Goal: Task Accomplishment & Management: Complete application form

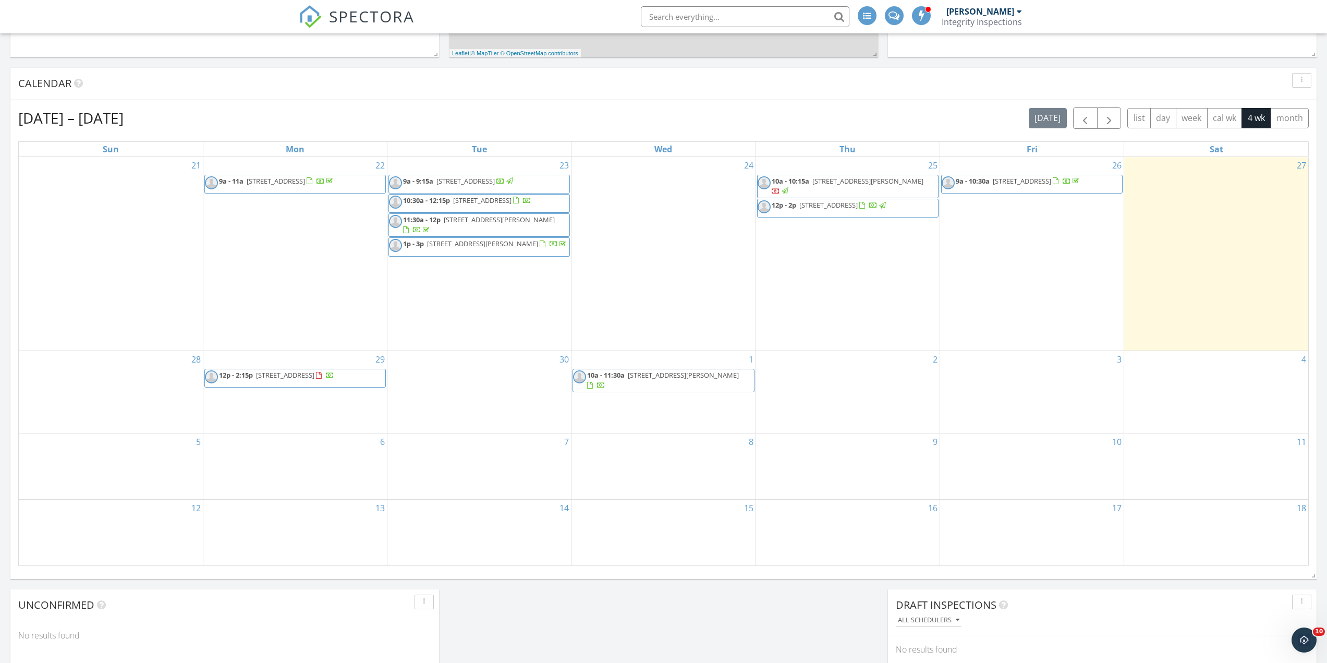
scroll to position [521, 0]
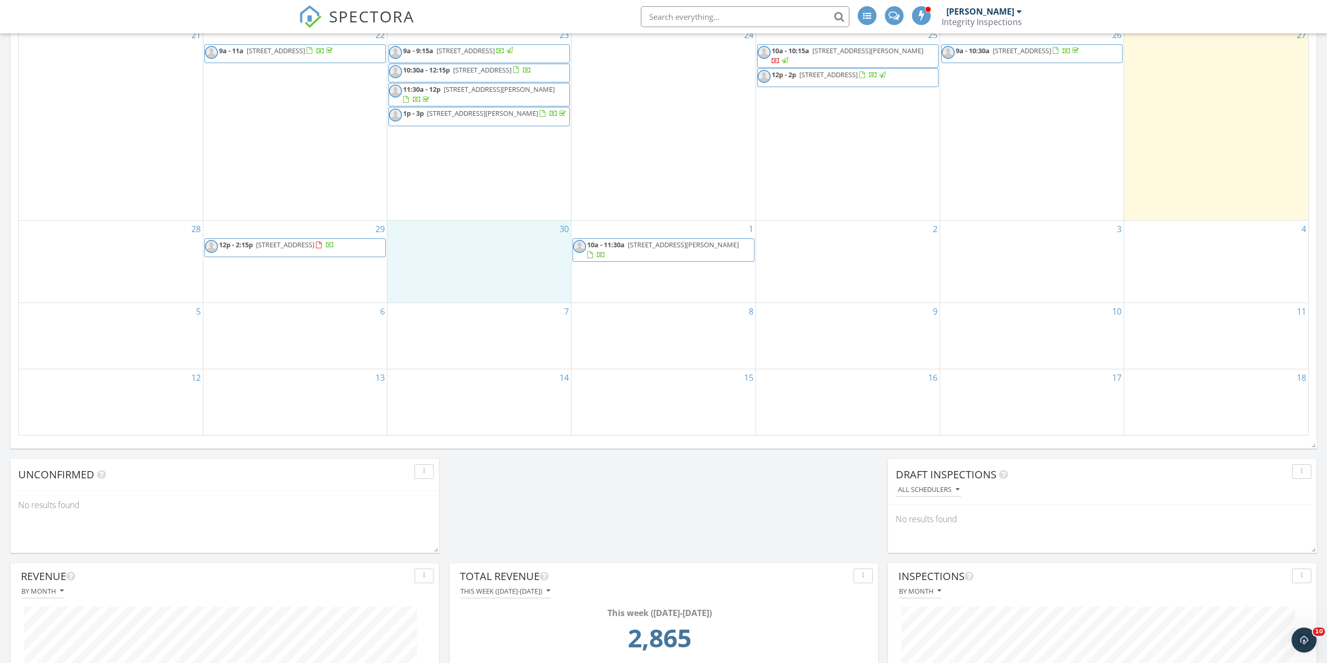
click at [458, 248] on div "30" at bounding box center [479, 262] width 184 height 82
click at [481, 207] on link "Inspection" at bounding box center [478, 204] width 54 height 17
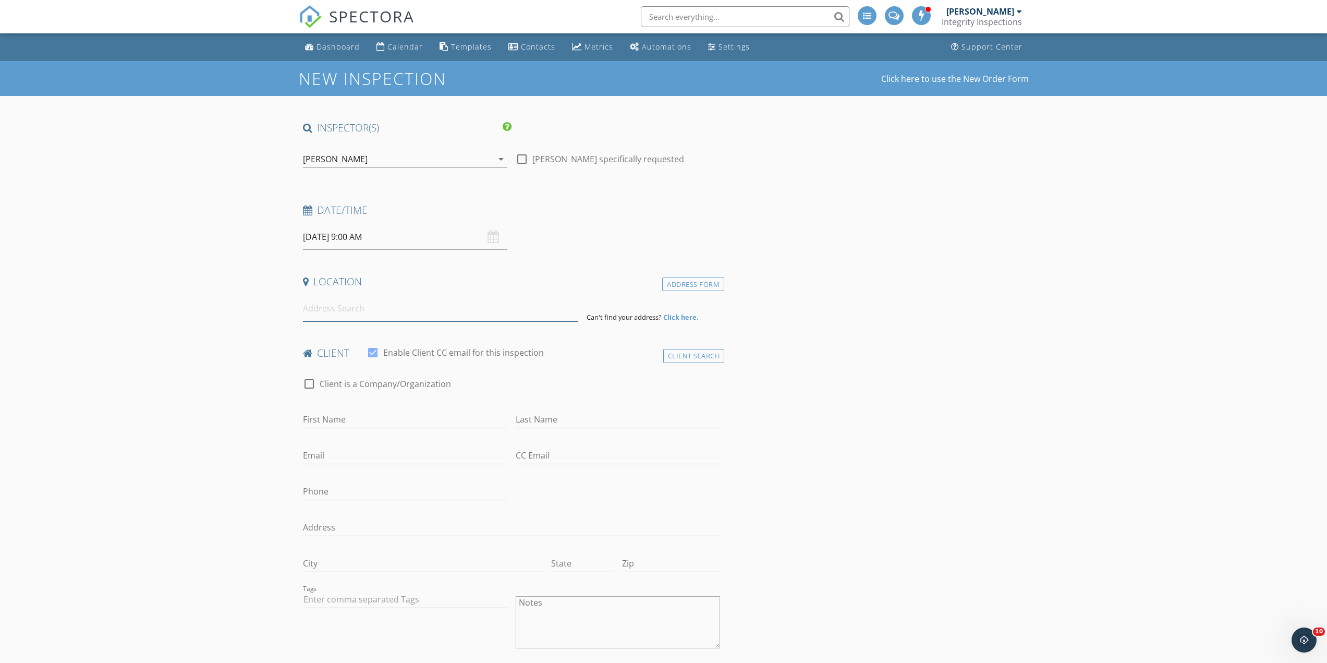
click at [354, 307] on input at bounding box center [440, 309] width 275 height 26
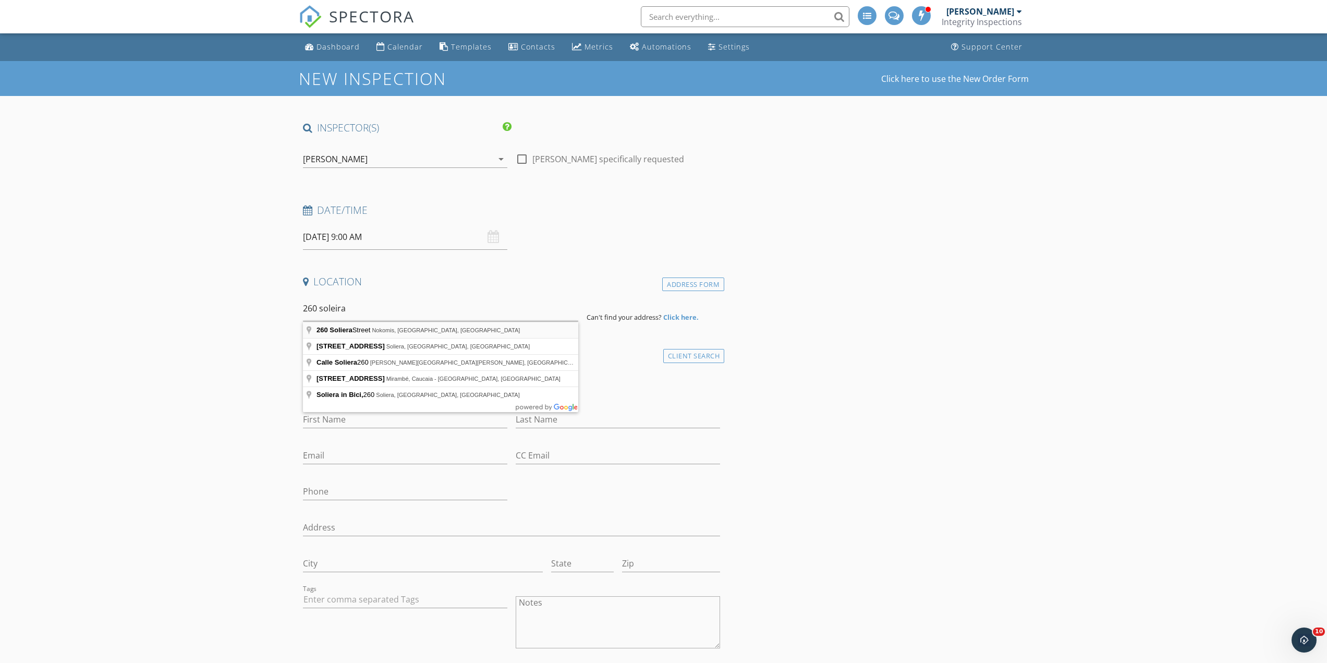
type input "260 Soliera Street, Nokomis, FL, USA"
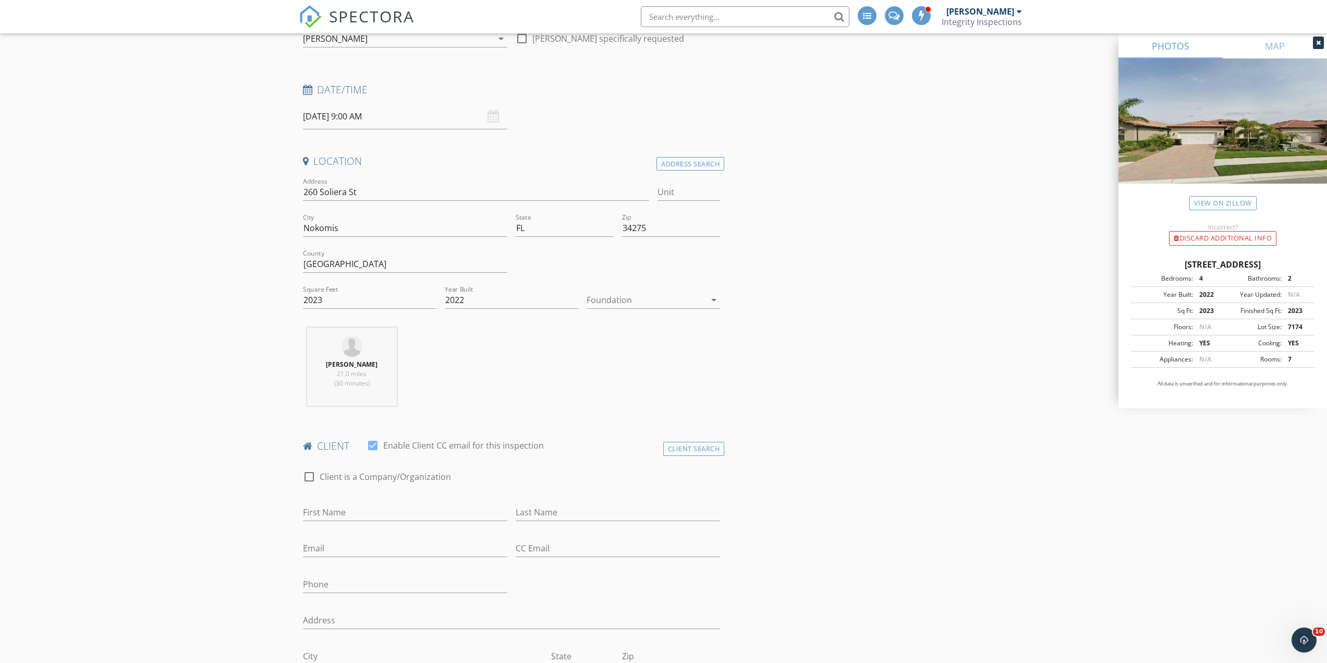
scroll to position [156, 0]
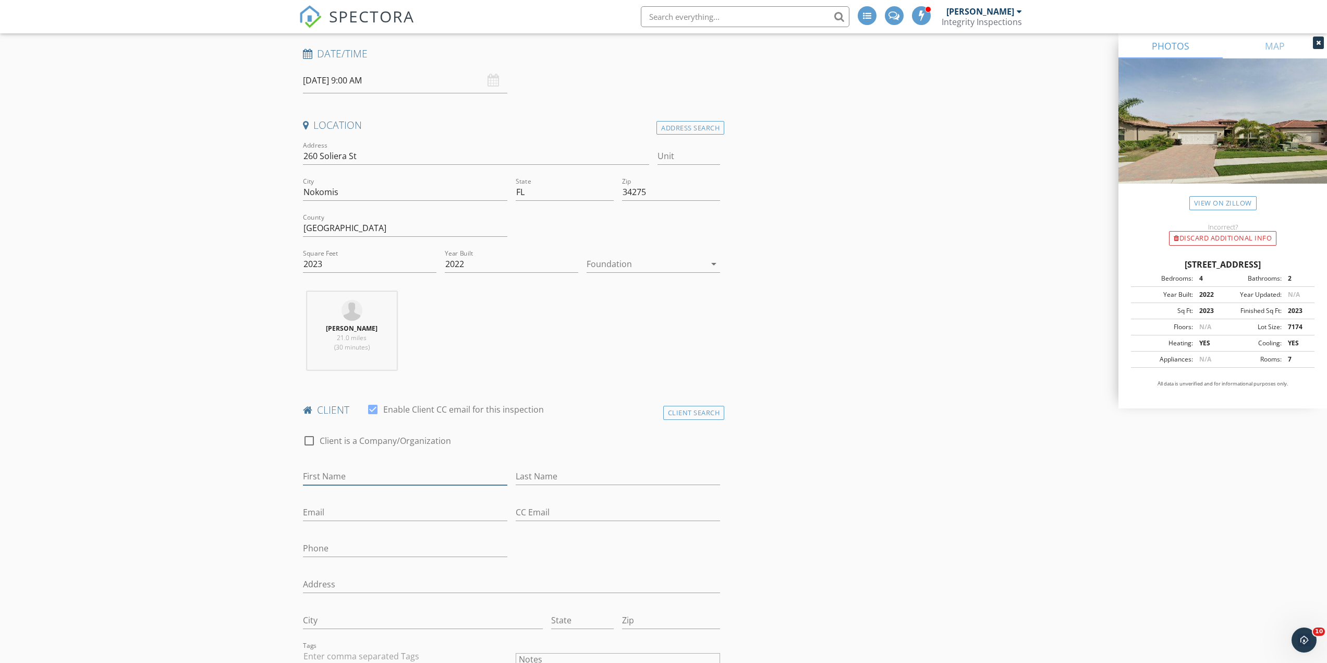
click at [366, 479] on input "First Name" at bounding box center [405, 476] width 204 height 17
type input "Debbie"
type input "Holland"
type input "D"
type input "941-223-1683"
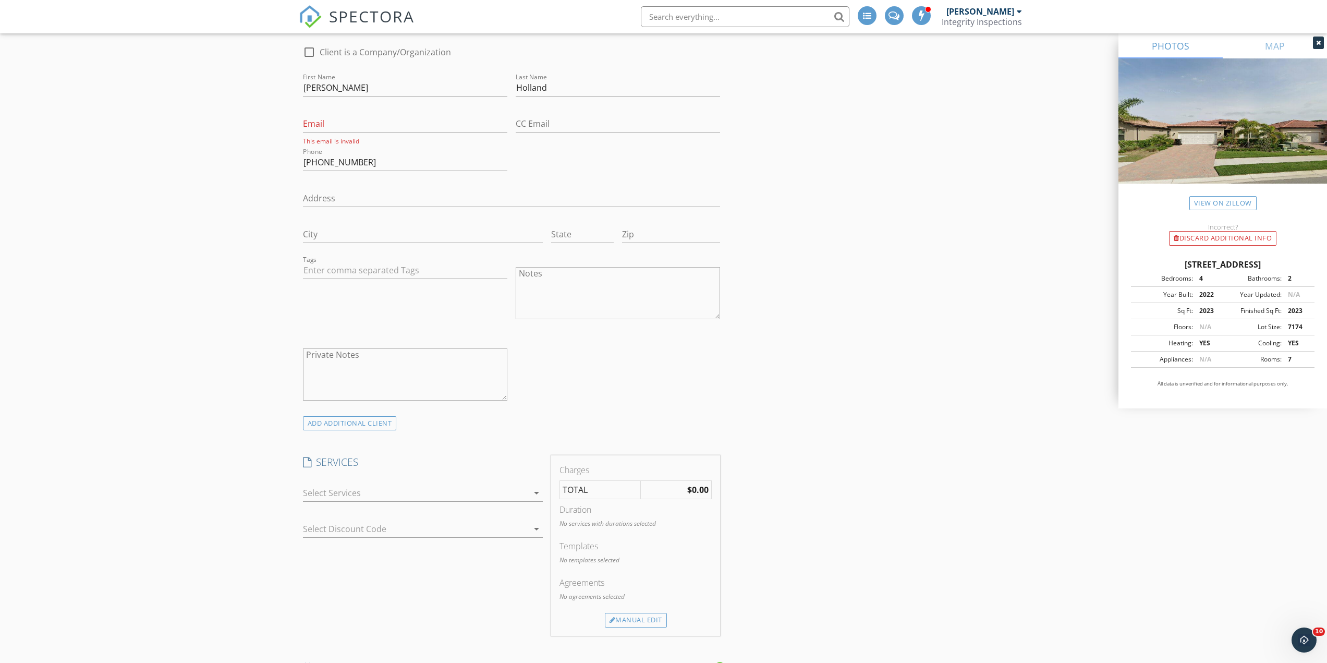
scroll to position [574, 0]
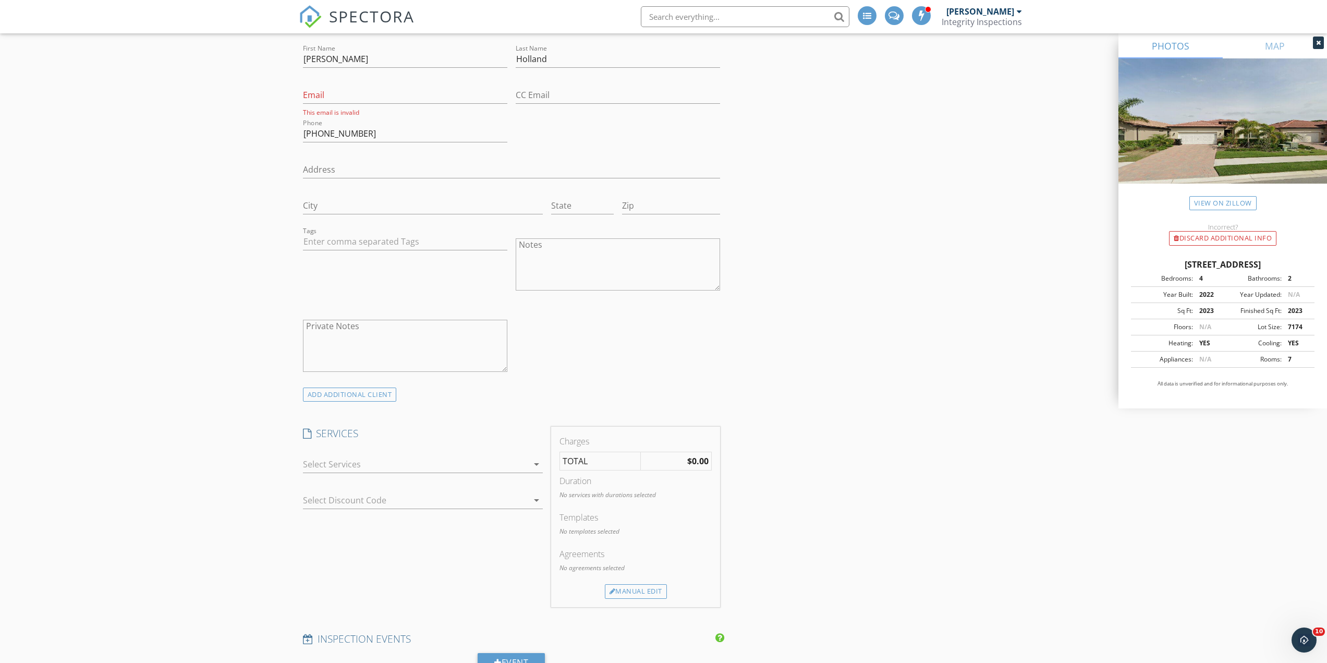
click at [367, 467] on div at bounding box center [415, 464] width 225 height 17
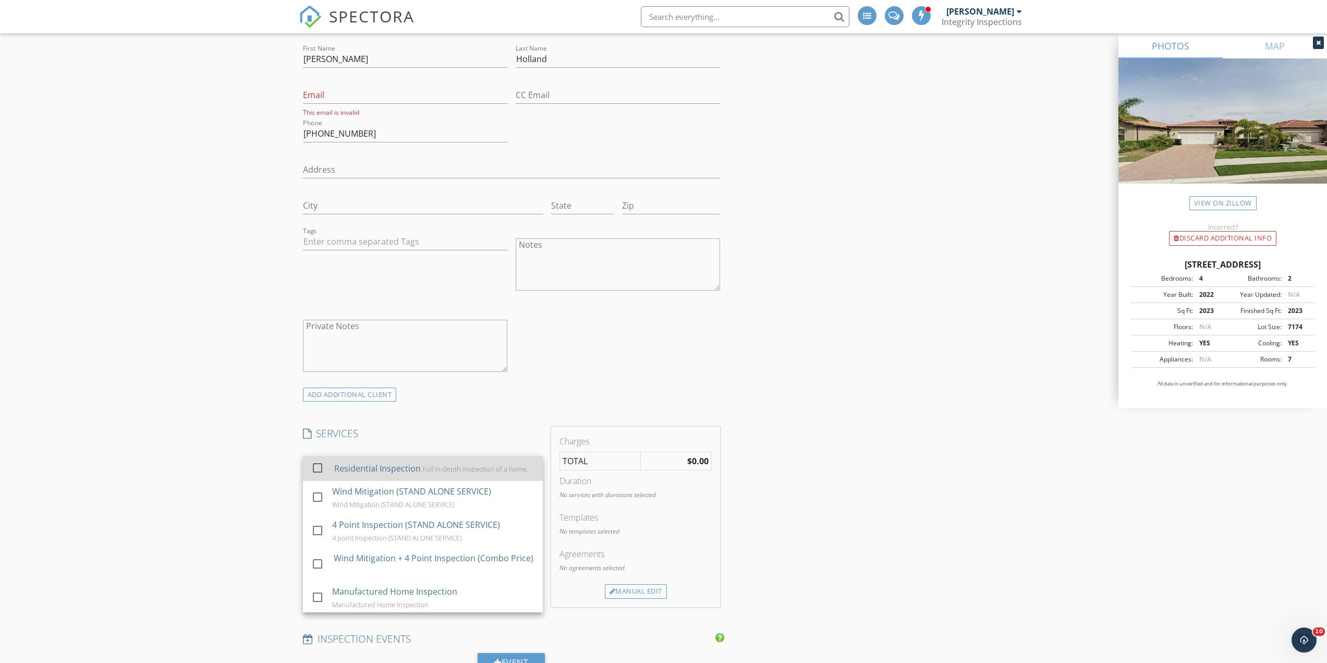
click at [367, 467] on div "Residential Inspection" at bounding box center [377, 468] width 87 height 13
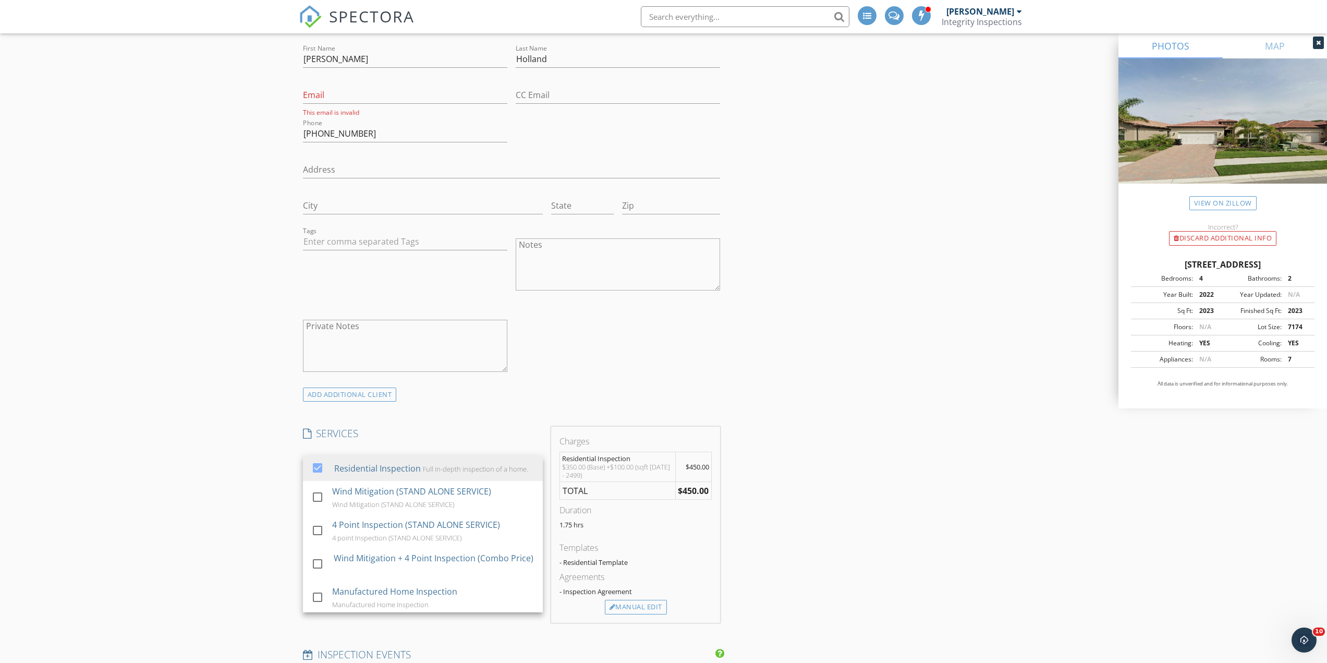
click at [198, 417] on div "New Inspection Click here to use the New Order Form INSPECTOR(S) check_box Kevi…" at bounding box center [663, 582] width 1327 height 2191
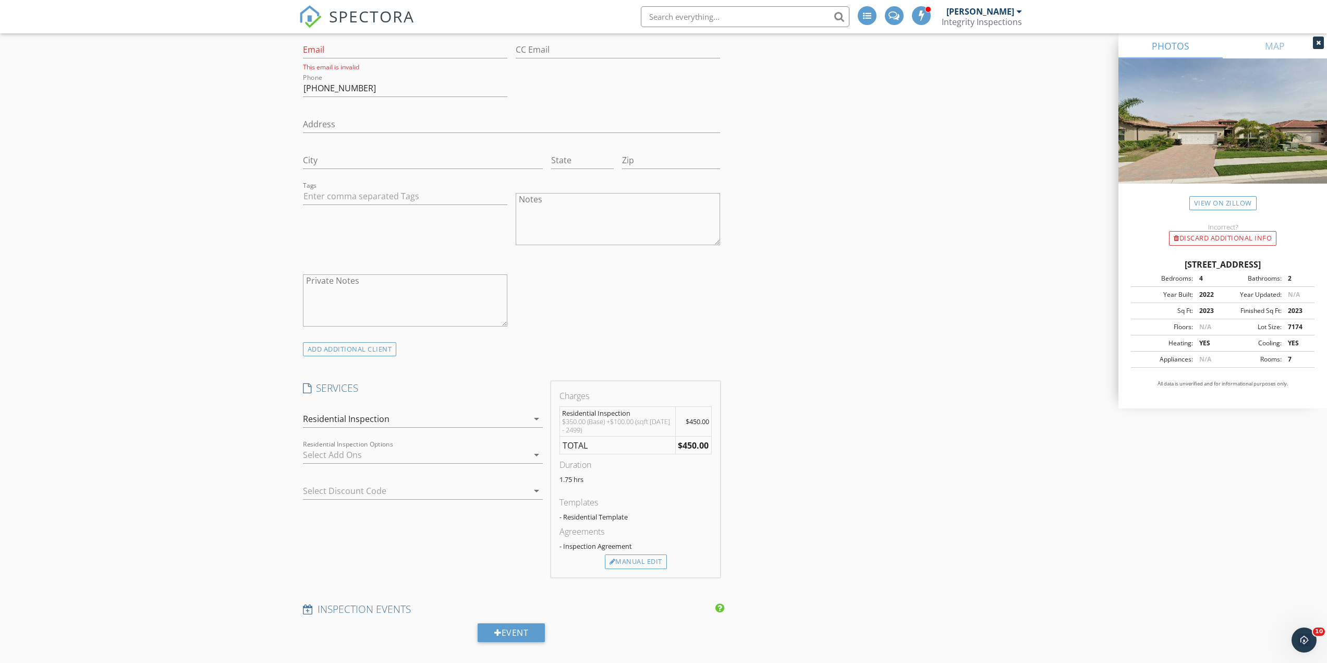
scroll to position [730, 0]
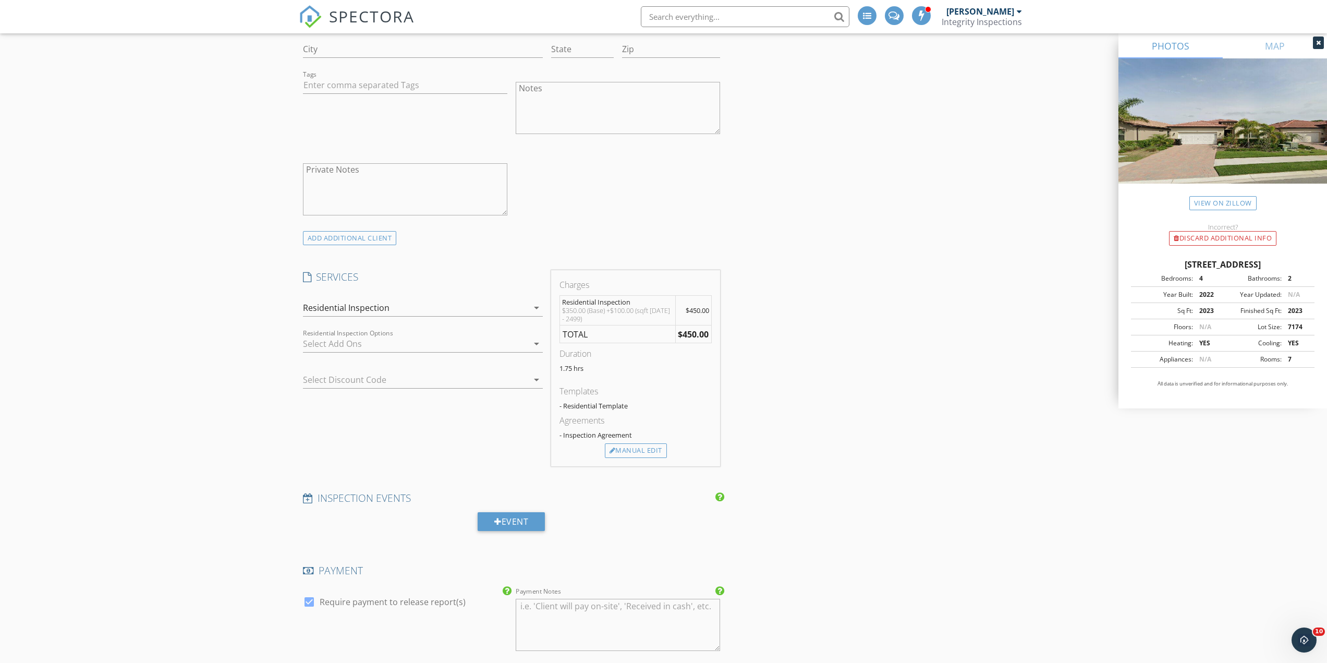
click at [424, 346] on div at bounding box center [415, 343] width 225 height 17
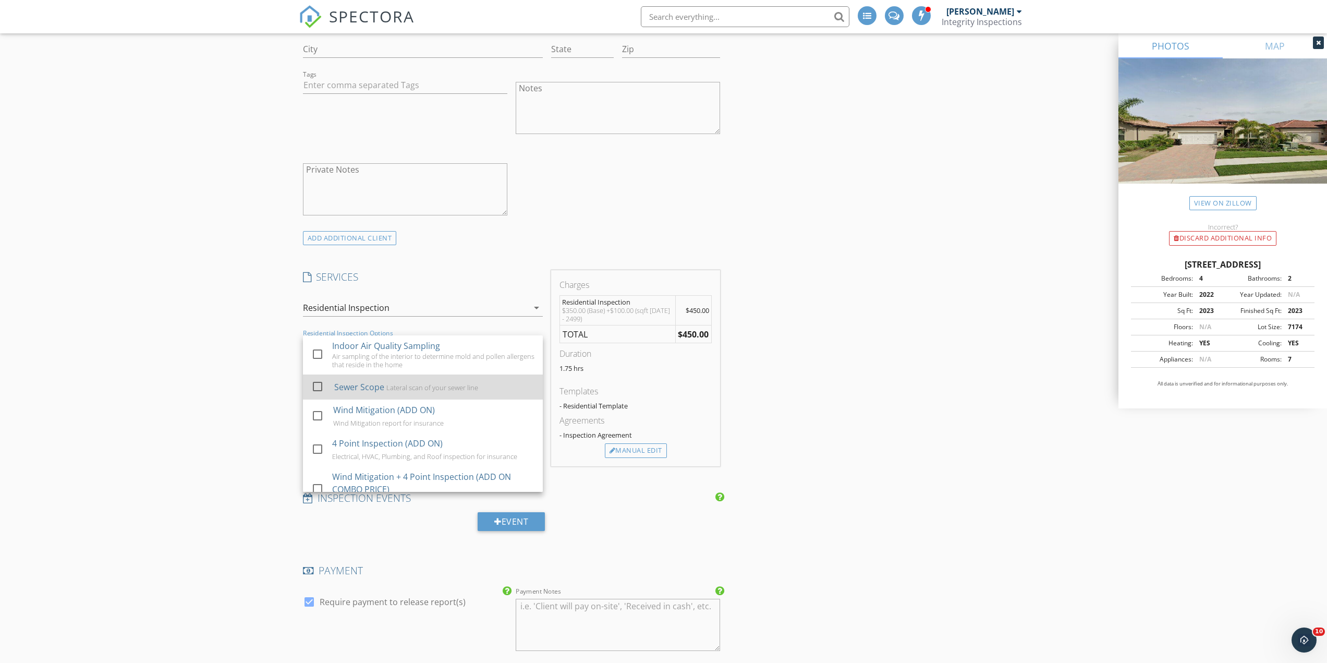
scroll to position [20, 0]
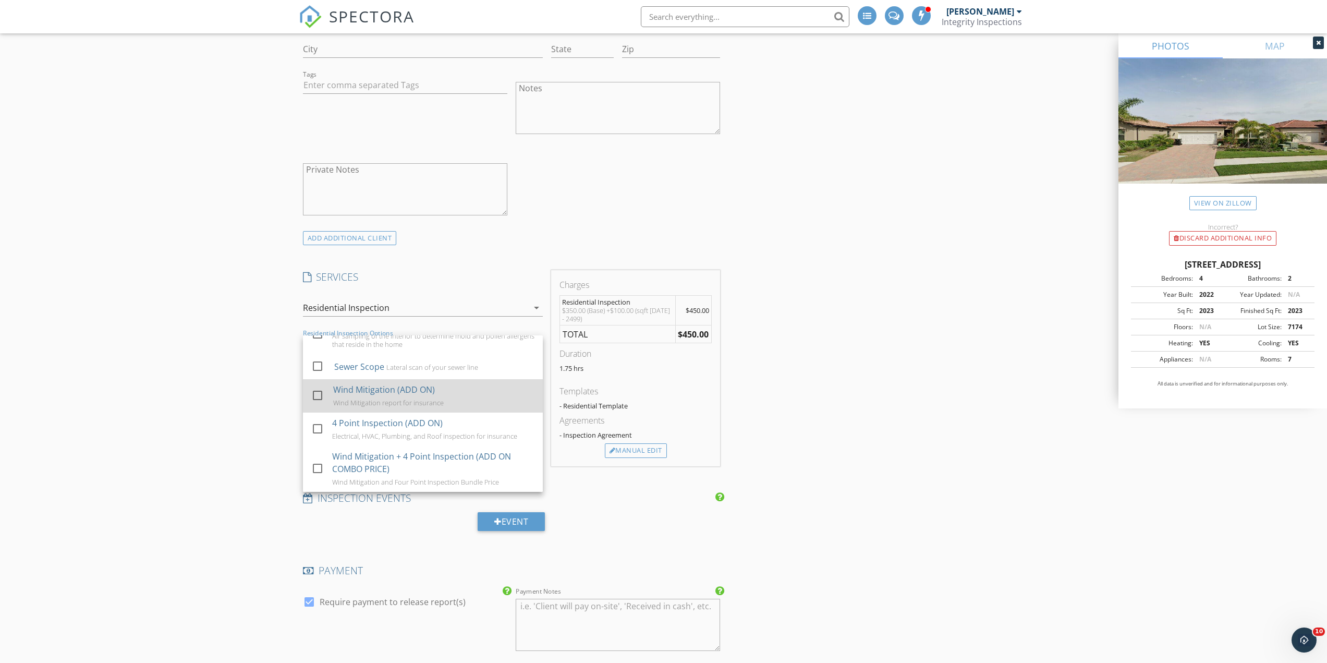
click at [466, 396] on div "Wind Mitigation (ADD ON) Wind Mitigation report for insurance" at bounding box center [433, 395] width 201 height 33
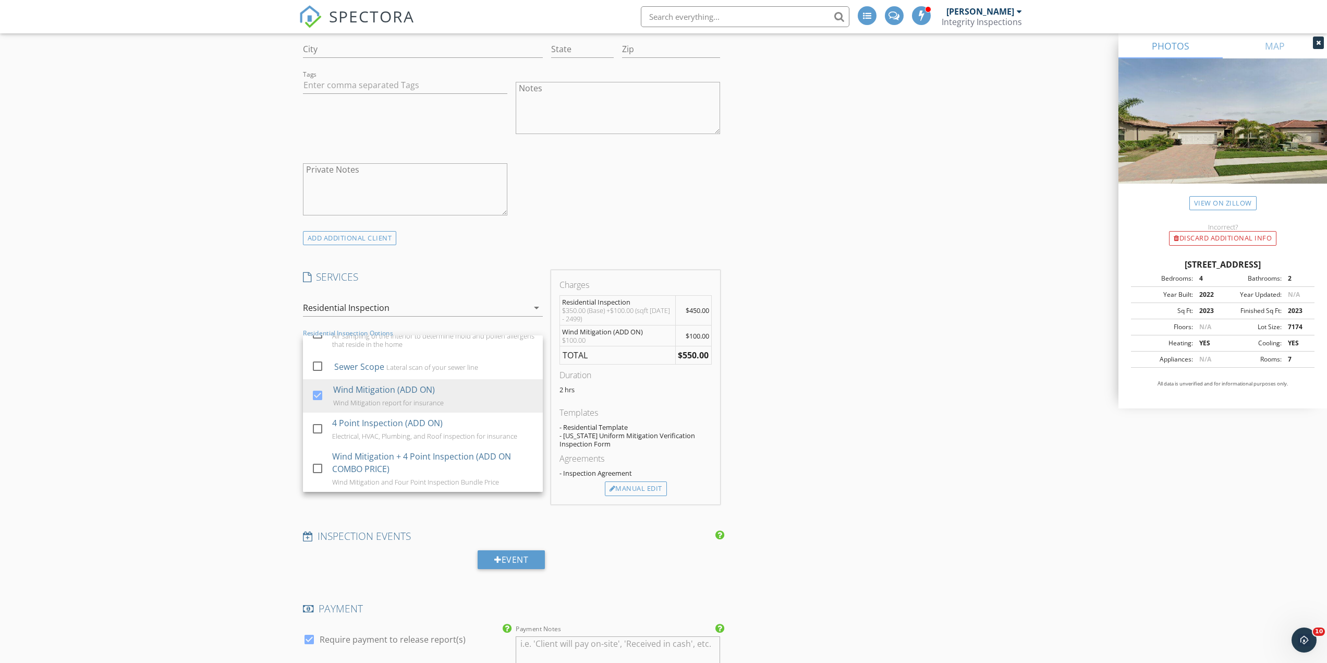
click at [804, 383] on div "INSPECTOR(S) check_box Kevin Young PRIMARY check_box_outline_blank Mike Mota Ke…" at bounding box center [664, 463] width 730 height 2144
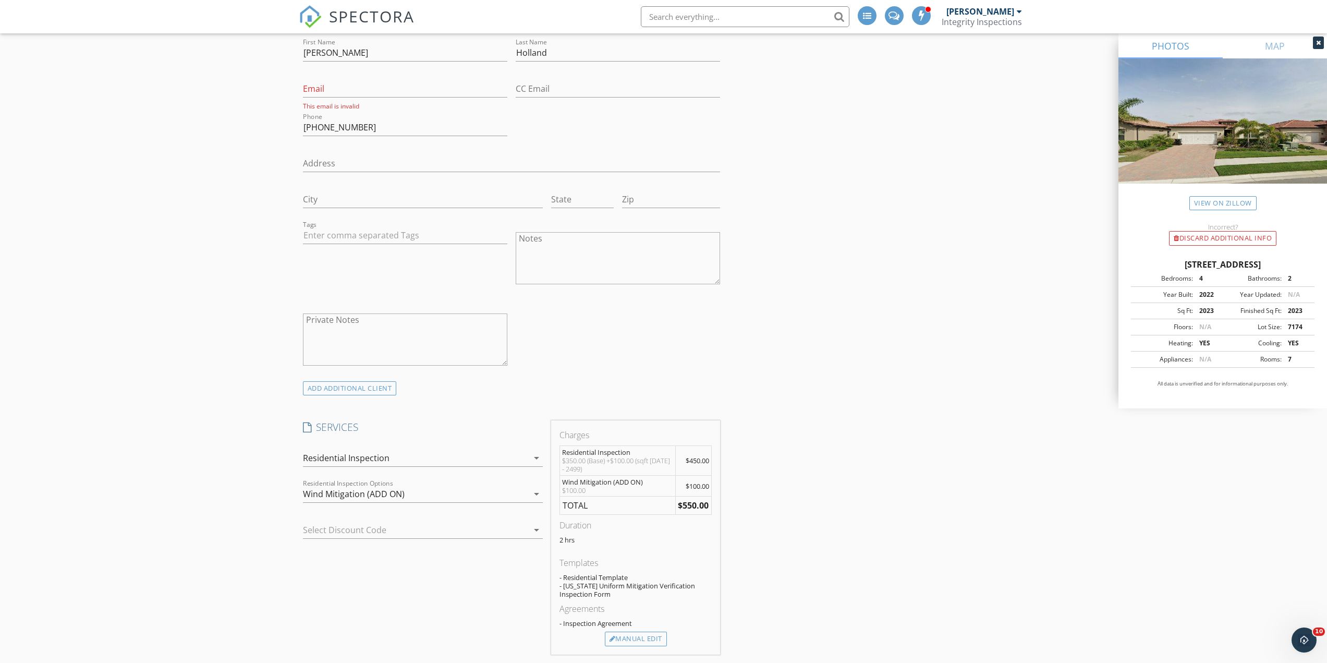
scroll to position [782, 0]
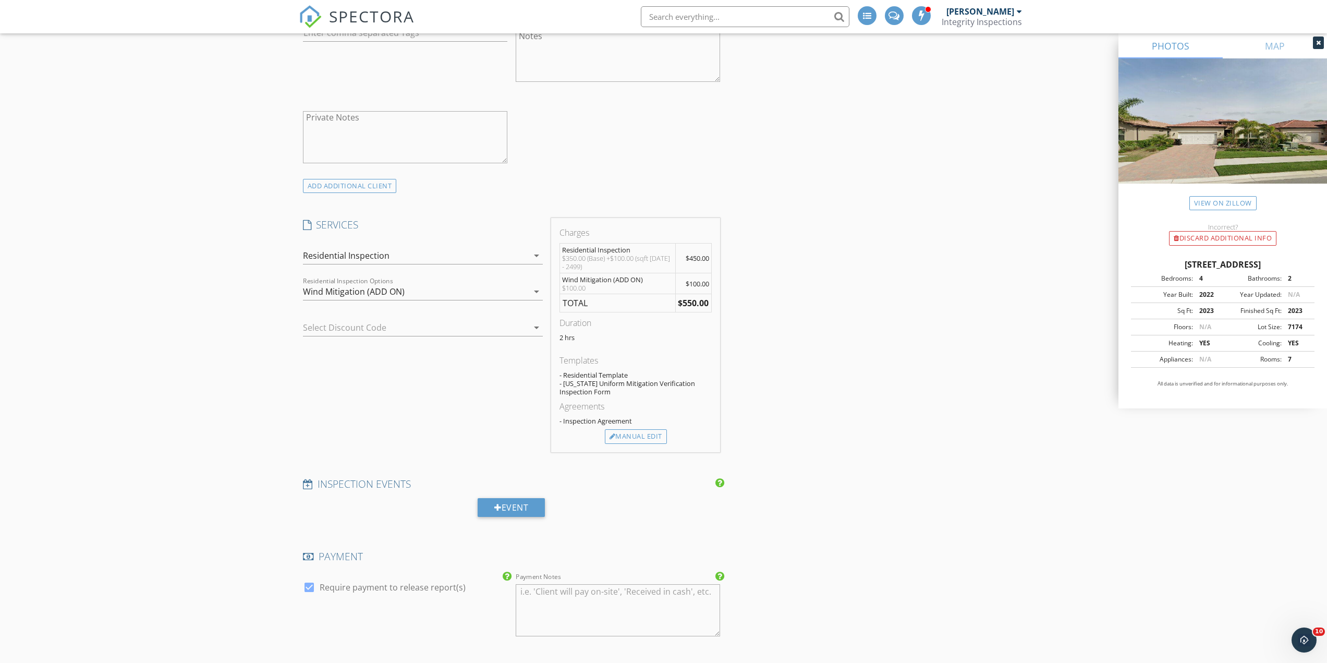
click at [504, 297] on div "Wind Mitigation (ADD ON)" at bounding box center [415, 291] width 225 height 17
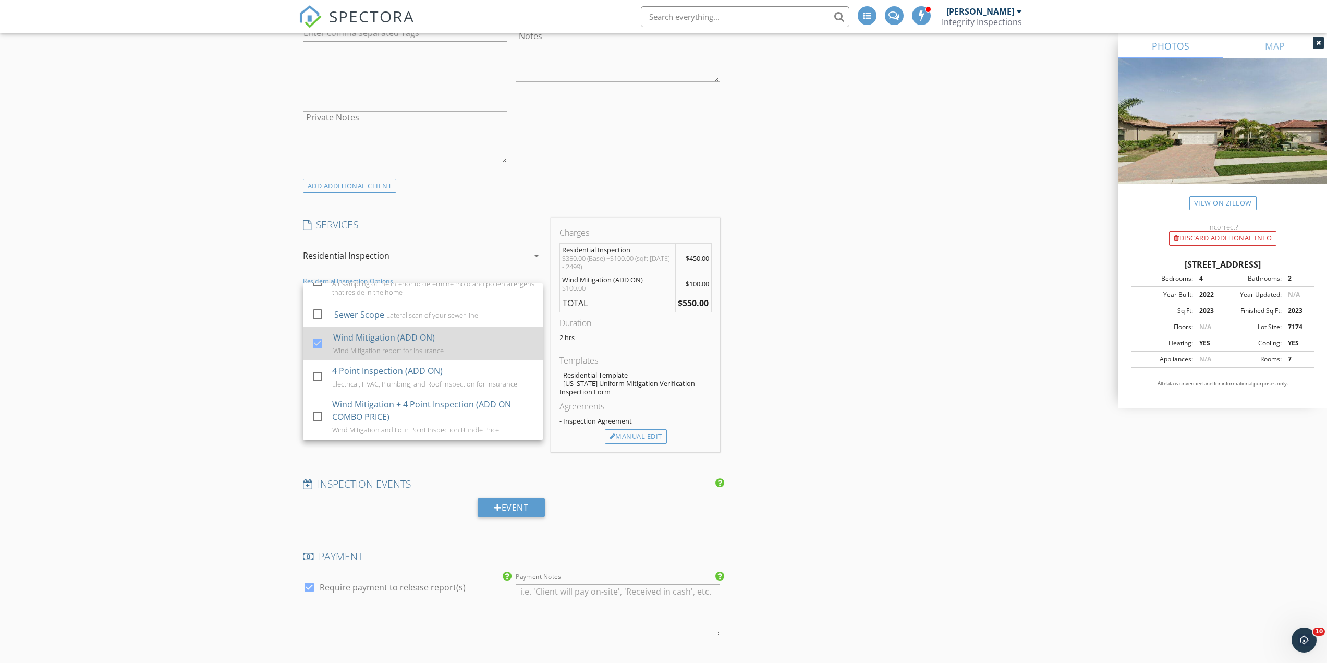
click at [454, 344] on div "Wind Mitigation (ADD ON) Wind Mitigation report for insurance" at bounding box center [433, 343] width 201 height 33
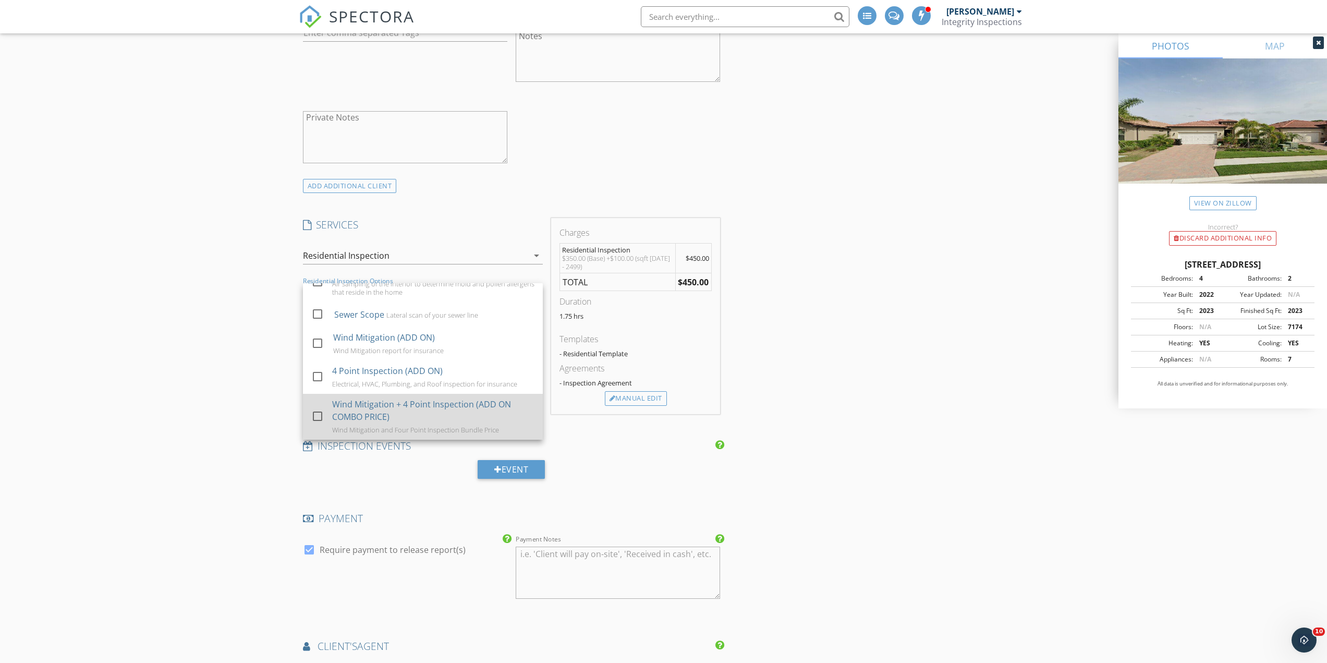
click at [456, 416] on div "Wind Mitigation + 4 Point Inspection (ADD ON COMBO PRICE)" at bounding box center [433, 410] width 202 height 25
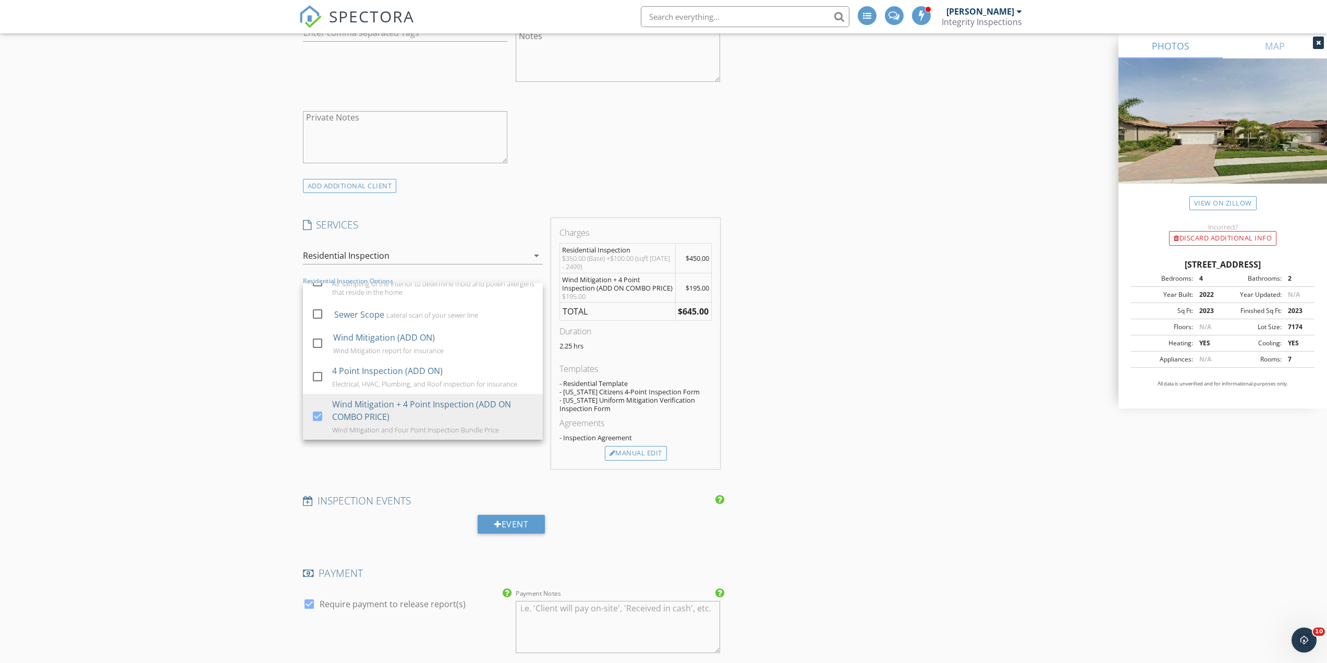
click at [824, 345] on div "INSPECTOR(S) check_box Kevin Young PRIMARY check_box_outline_blank Mike Mota Ke…" at bounding box center [664, 419] width 730 height 2160
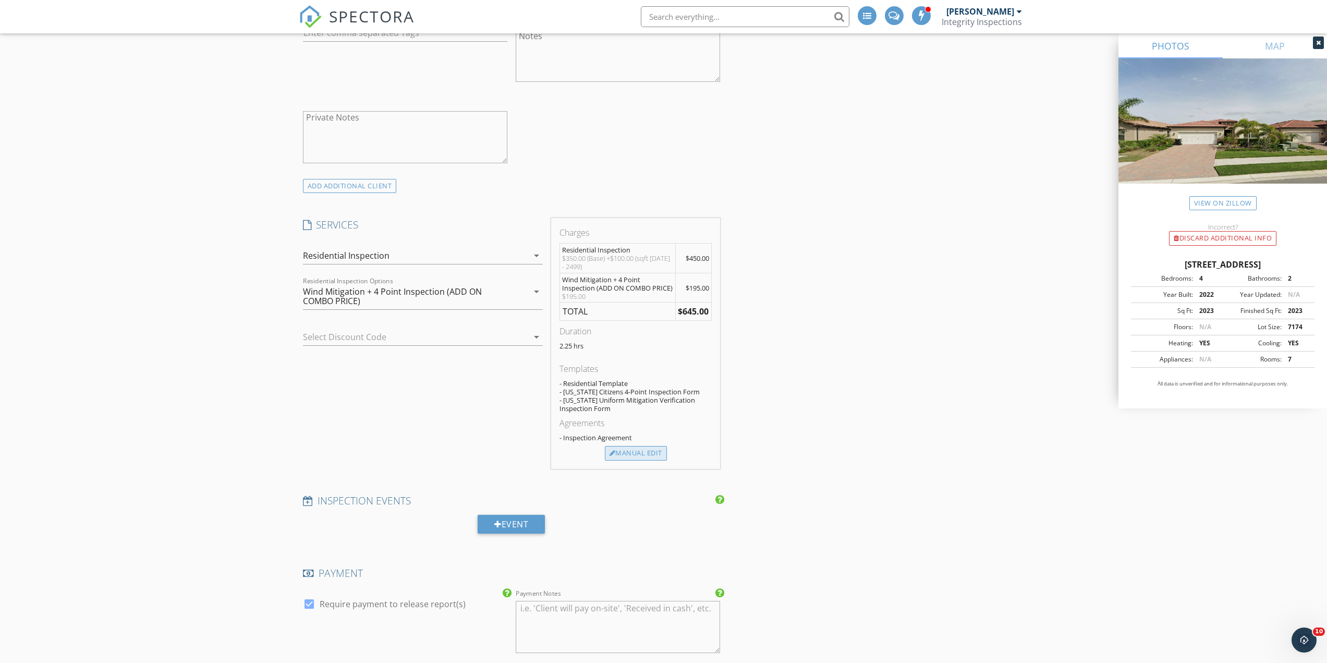
click at [650, 455] on div "Manual Edit" at bounding box center [636, 453] width 62 height 15
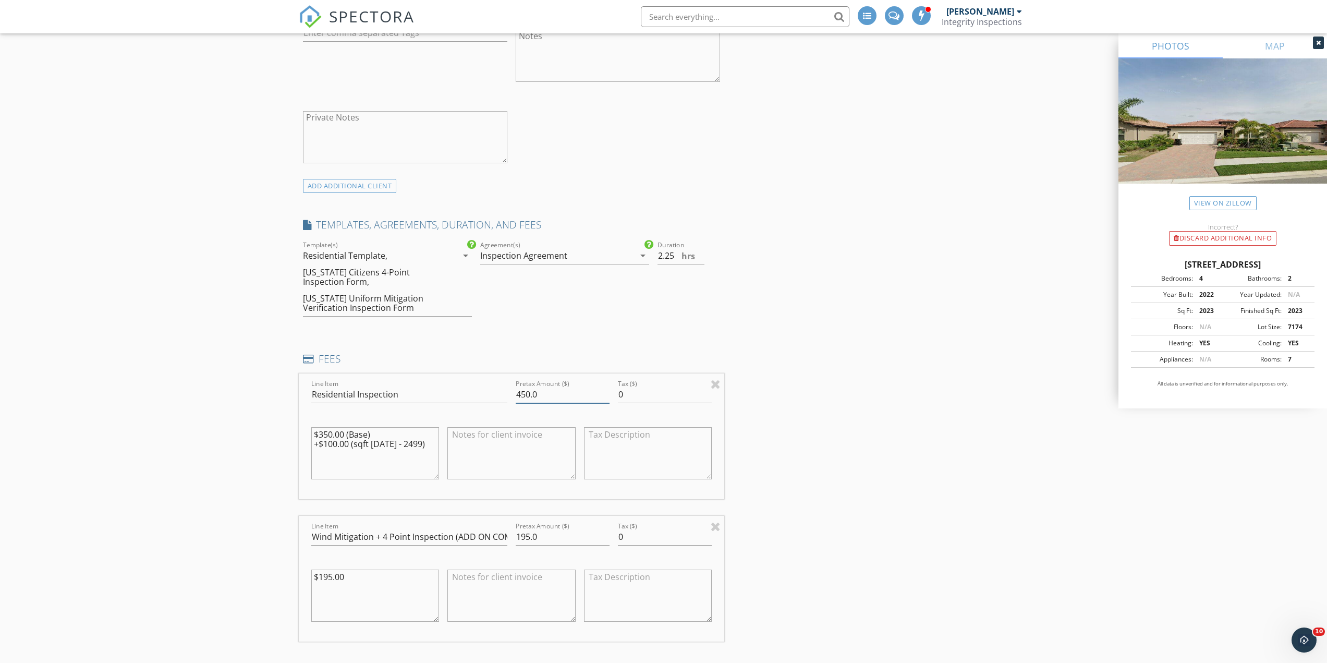
click at [530, 392] on input "450.0" at bounding box center [563, 394] width 94 height 17
type input "400.0"
click at [334, 444] on textarea "$350.00 (Base) +$100.00 (sqft 1999 - 2499)" at bounding box center [375, 453] width 128 height 52
type textarea "$350.00 (Base) +$50.00 (sqft 1999 - 2499)"
click at [270, 425] on div "New Inspection Click here to use the New Order Form INSPECTOR(S) check_box Kevi…" at bounding box center [663, 521] width 1327 height 2484
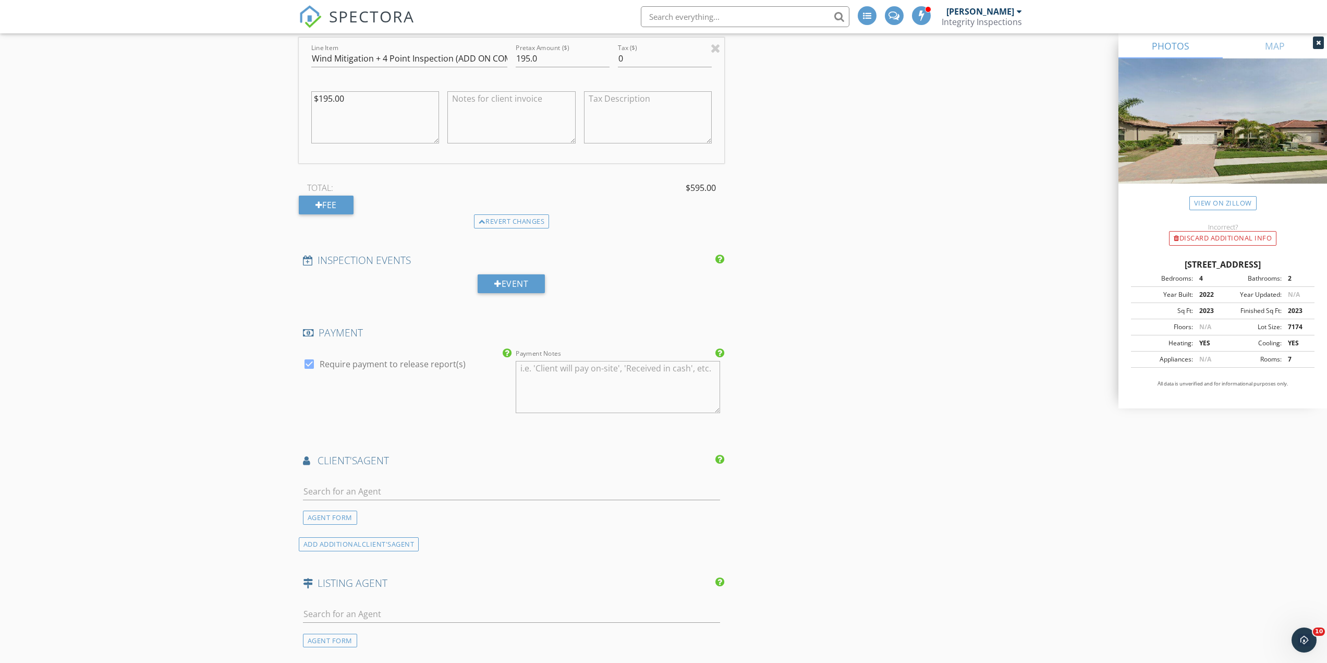
scroll to position [1512, 0]
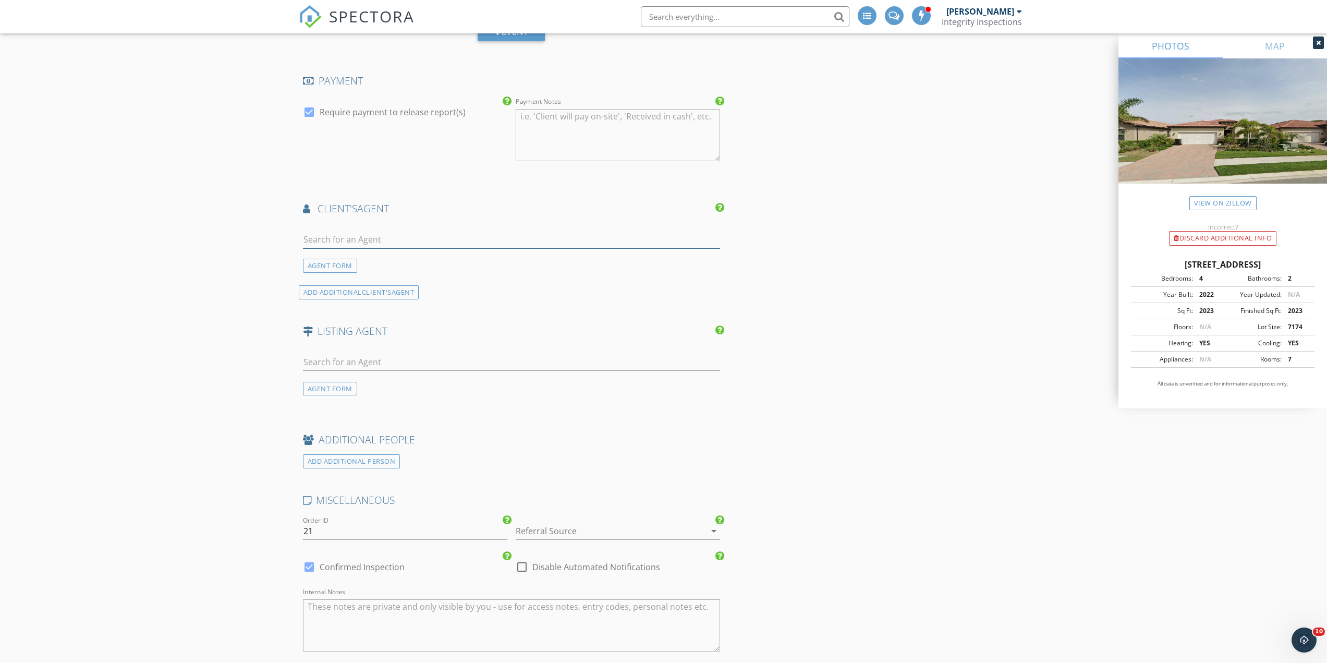
click at [404, 244] on input "text" at bounding box center [512, 239] width 418 height 17
type input "marn"
click at [331, 258] on div "Marni Scott" at bounding box center [353, 262] width 90 height 17
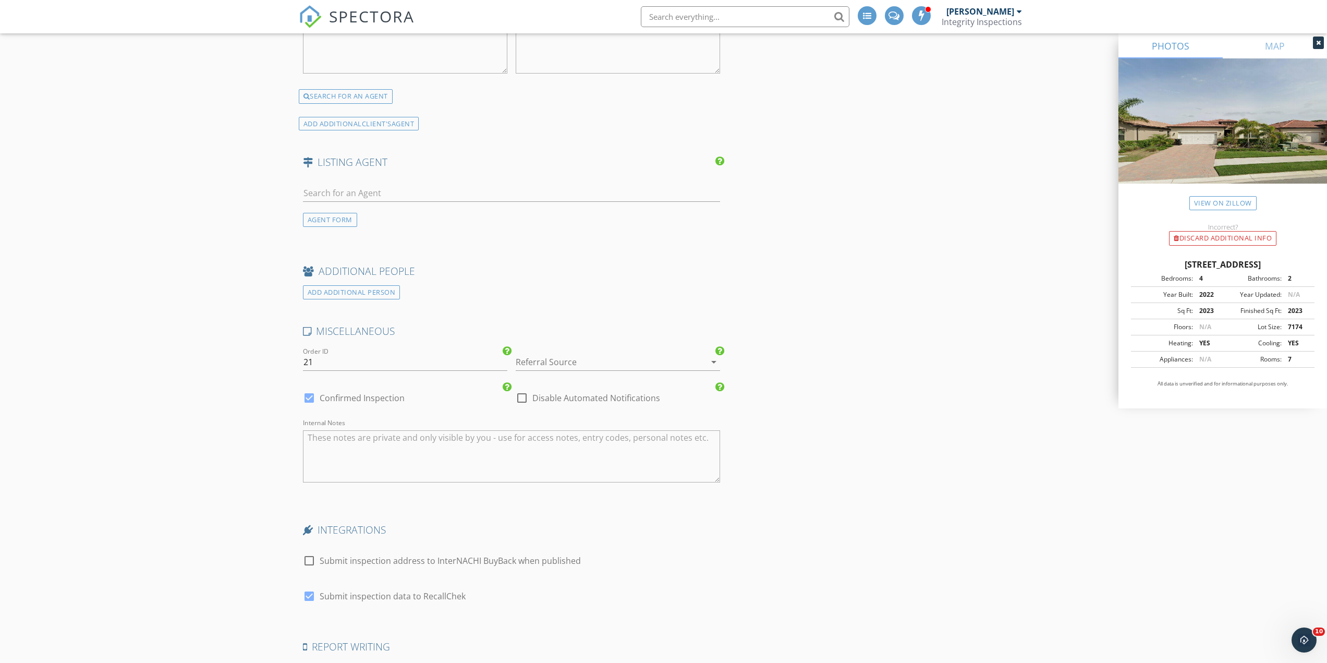
scroll to position [2080, 0]
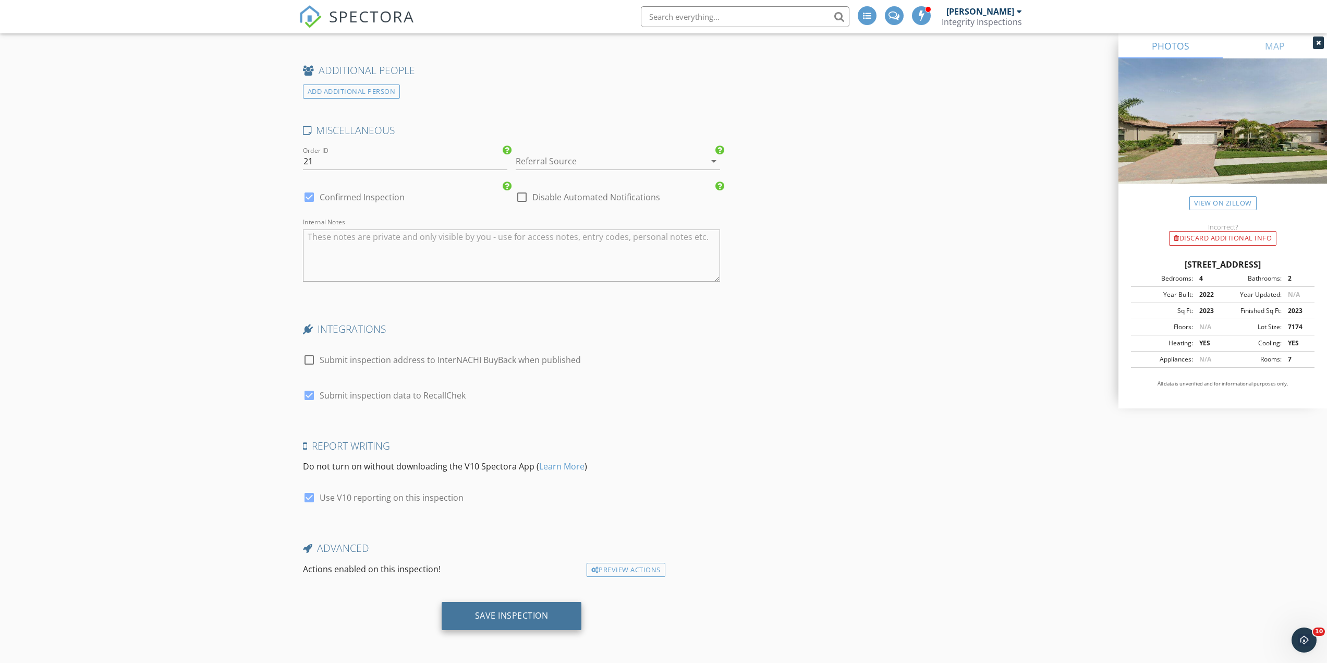
click at [493, 615] on div "Save Inspection" at bounding box center [512, 615] width 74 height 10
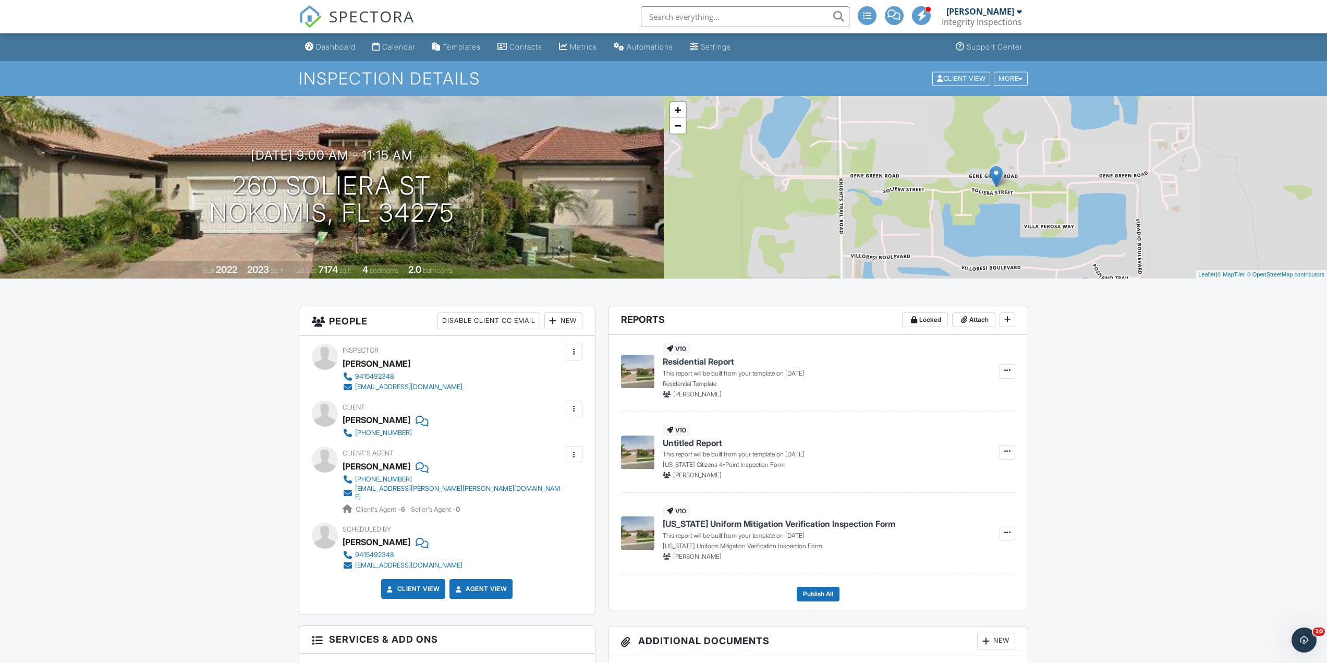
click at [367, 19] on span "SPECTORA" at bounding box center [372, 16] width 86 height 22
